Goal: Contribute content: Add original content to the website for others to see

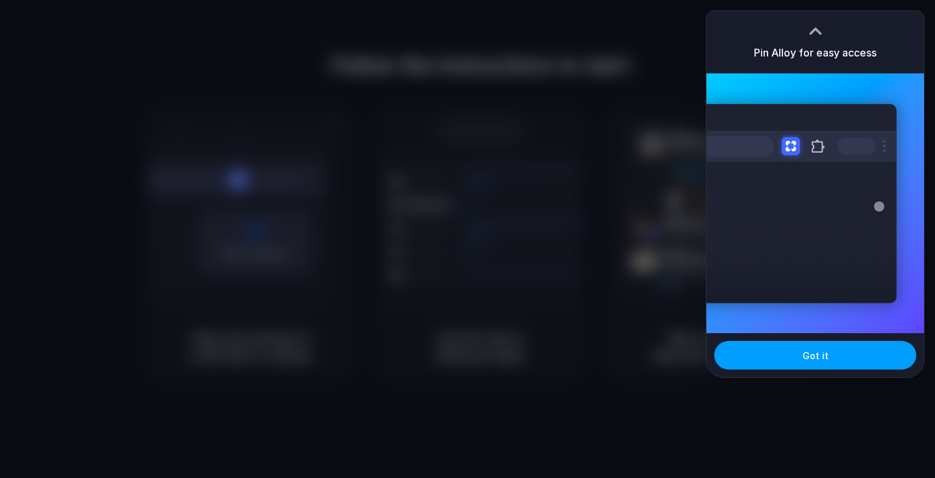
click at [780, 343] on button "Got it" at bounding box center [815, 355] width 202 height 29
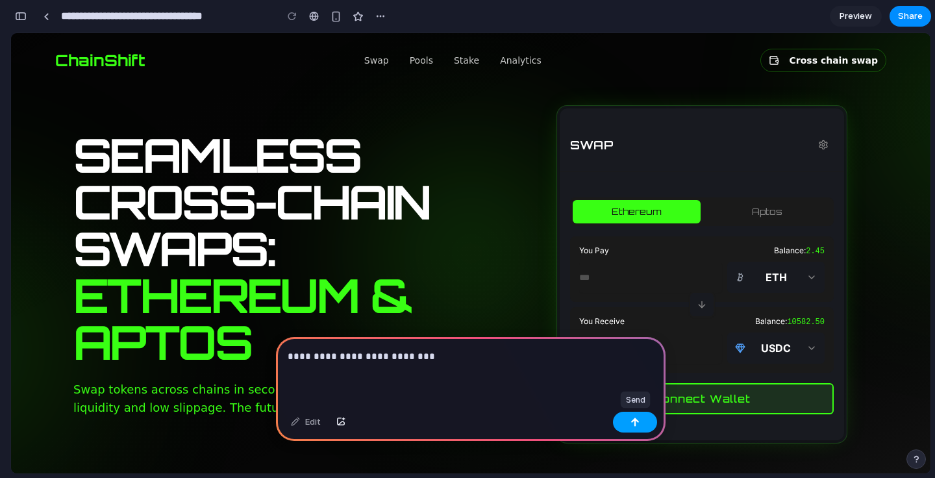
click at [639, 423] on div "button" at bounding box center [634, 421] width 9 height 9
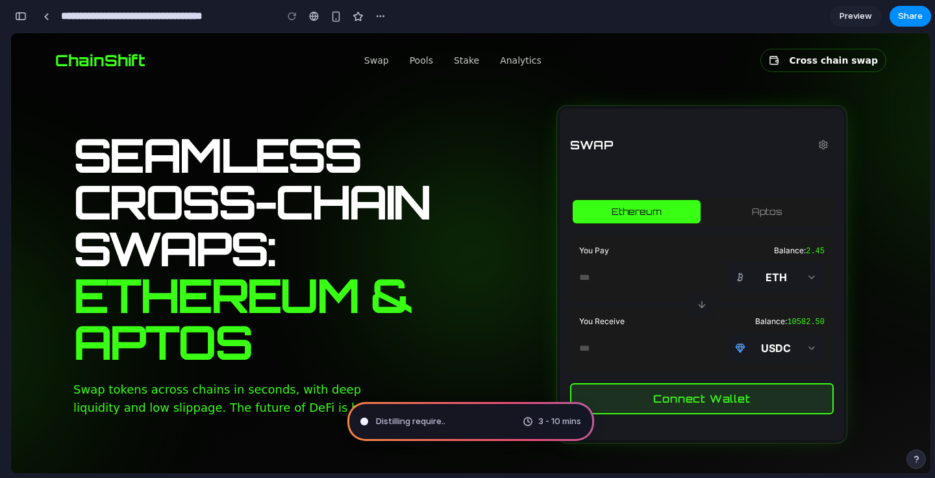
type input "**********"
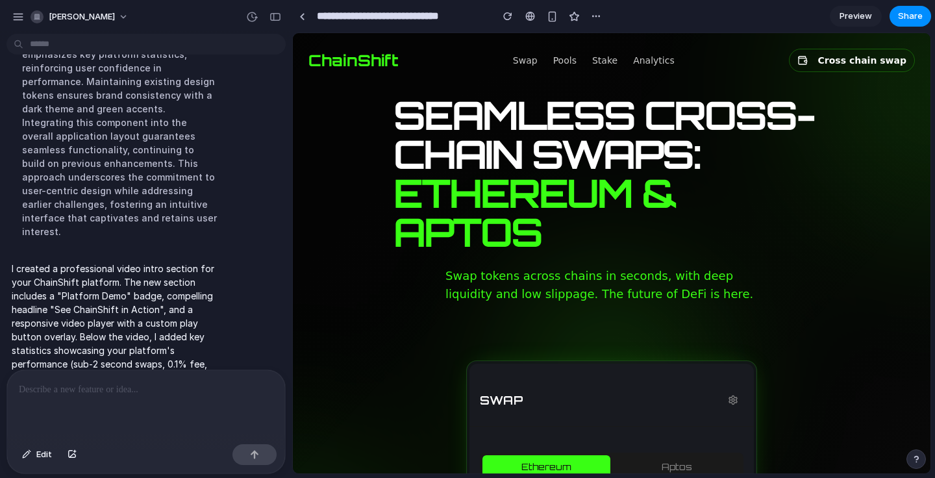
scroll to position [225, 0]
